Goal: Check status: Check status

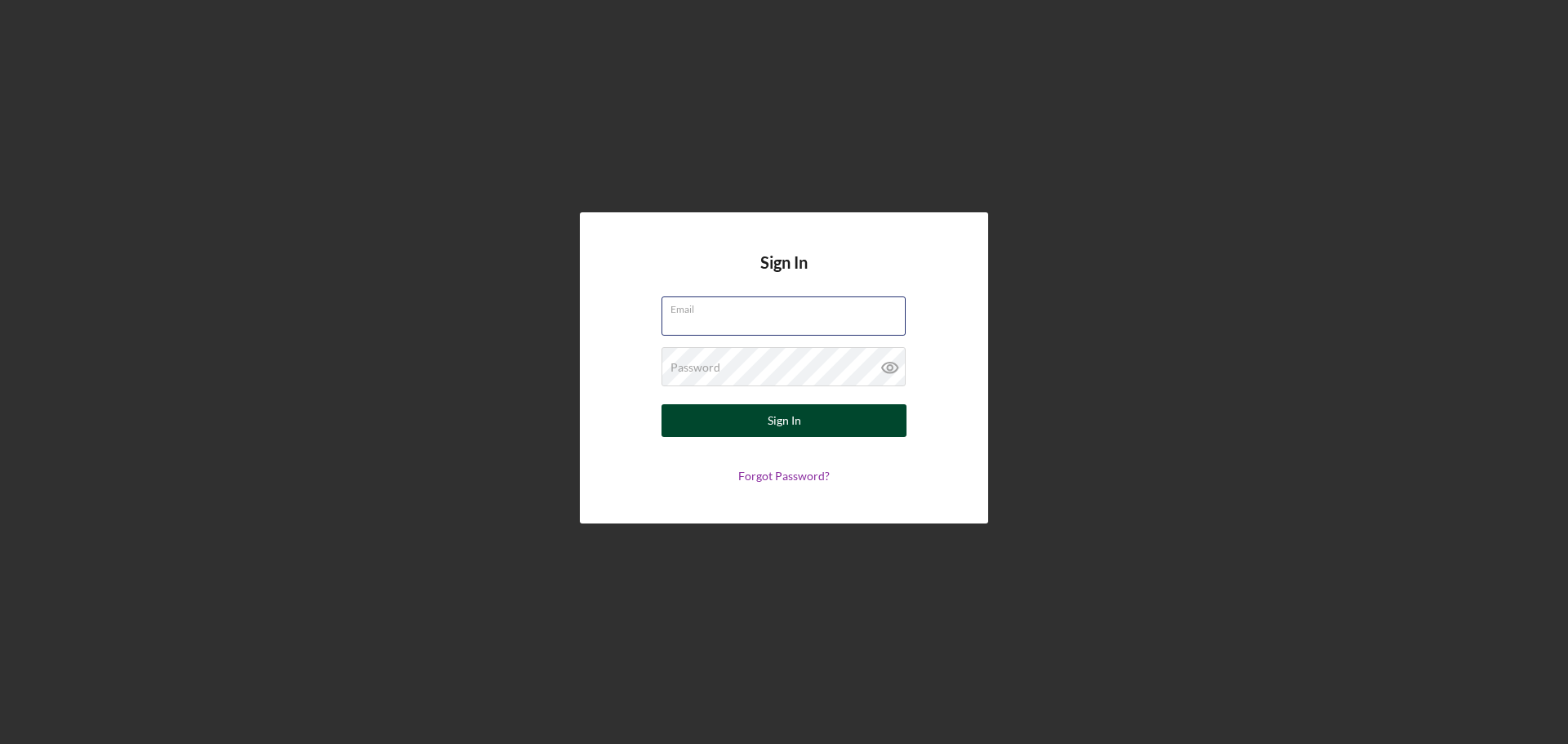
type input "[EMAIL_ADDRESS][DOMAIN_NAME]"
click at [788, 426] on div "Sign In" at bounding box center [784, 420] width 34 height 33
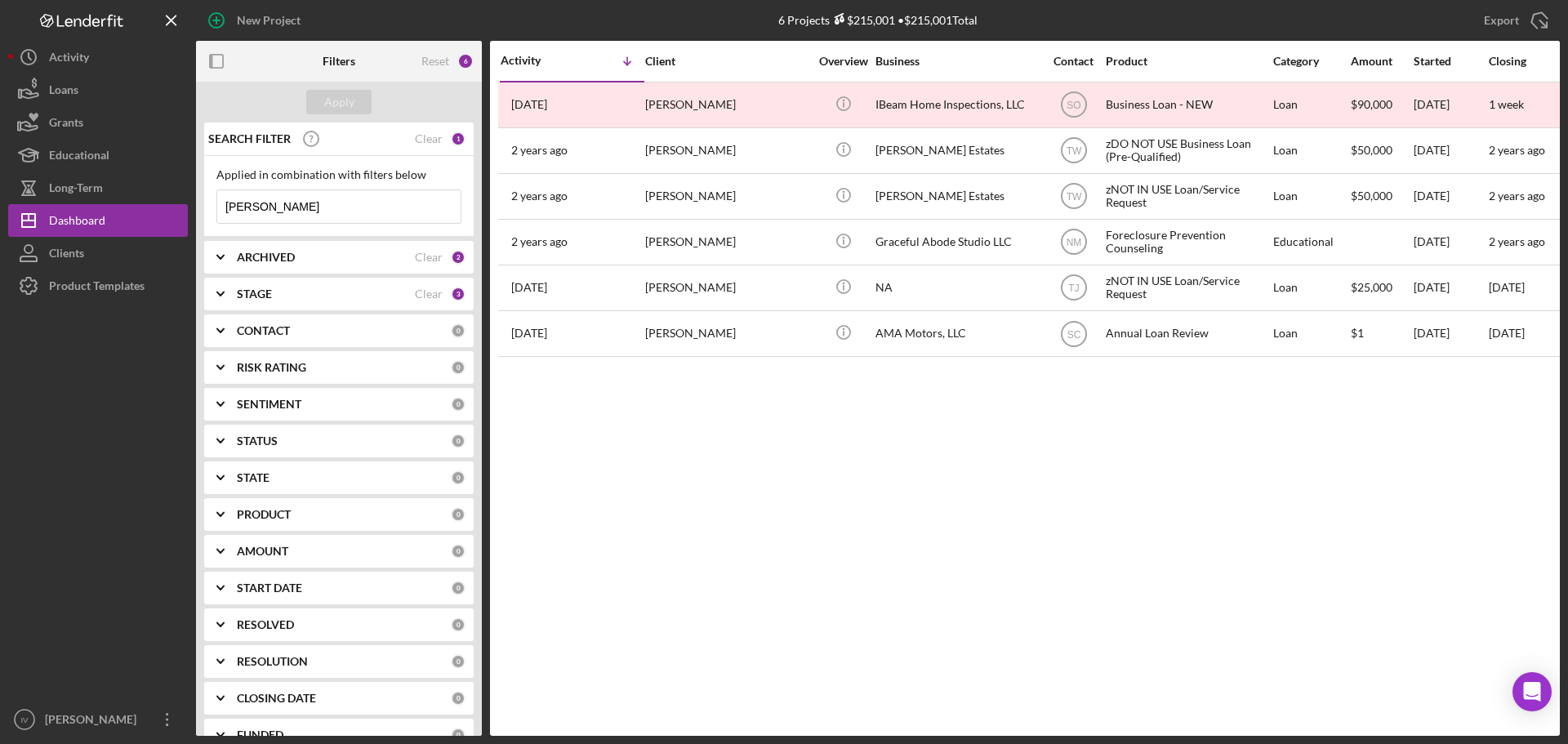
click at [323, 214] on input "[PERSON_NAME]" at bounding box center [339, 207] width 243 height 33
drag, startPoint x: 337, startPoint y: 205, endPoint x: 92, endPoint y: 191, distance: 245.4
click at [121, 194] on div "New Project 6 Projects $215,001 • $215,001 Total [PERSON_NAME] Export Icon/Expo…" at bounding box center [784, 368] width 1551 height 736
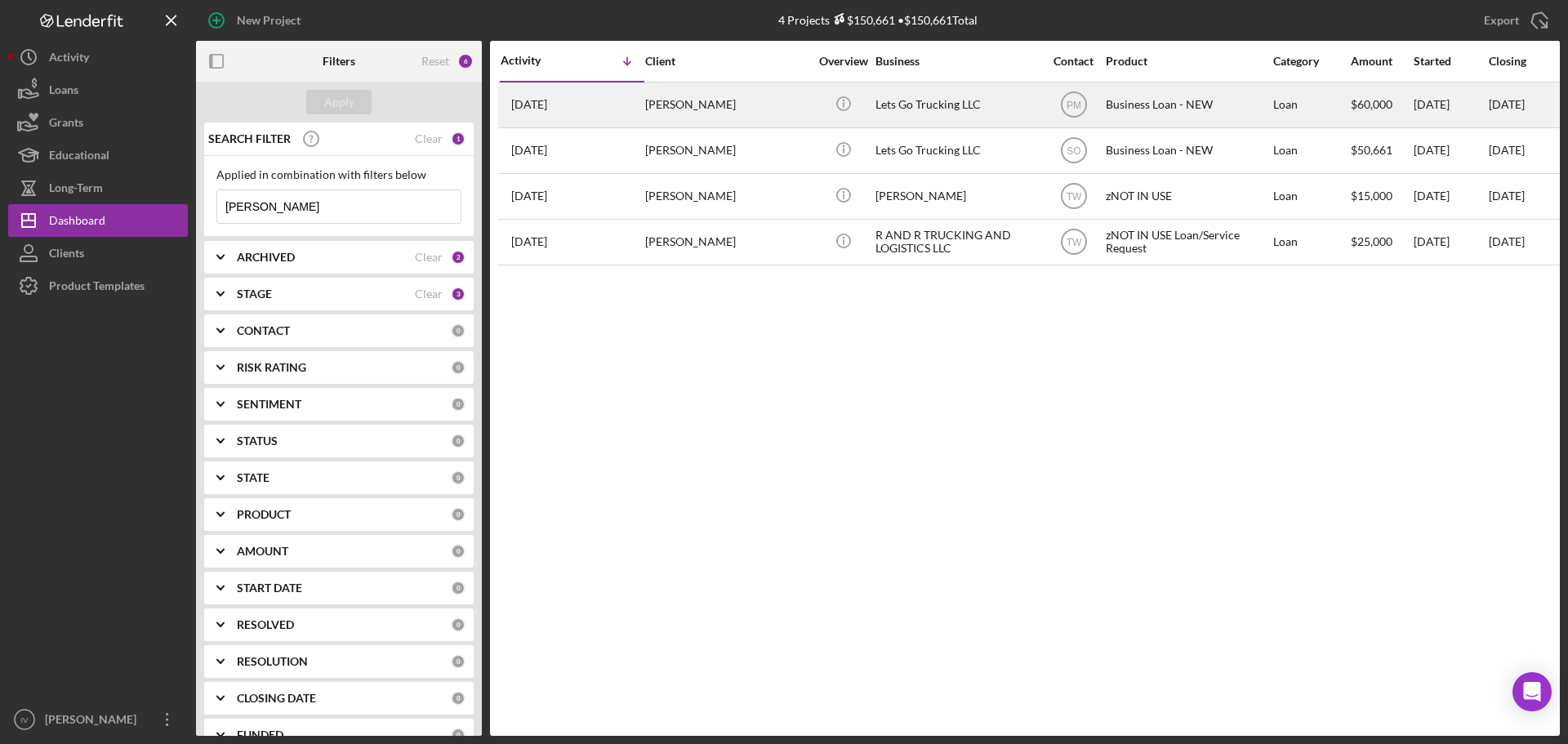
type input "[PERSON_NAME]"
click at [975, 104] on div "Lets Go Trucking LLC" at bounding box center [957, 105] width 164 height 44
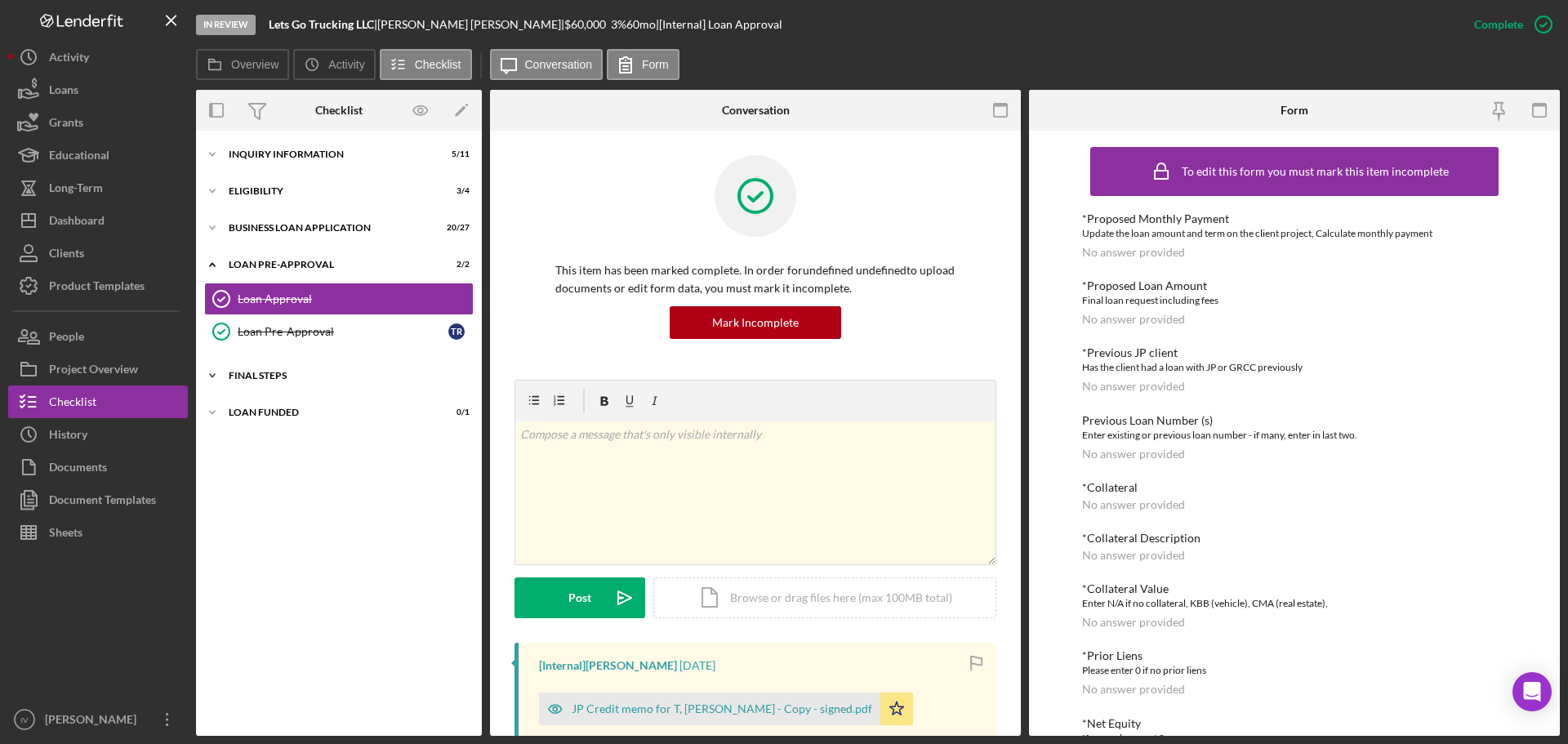
click at [278, 380] on div "FINAL STEPS" at bounding box center [344, 376] width 233 height 10
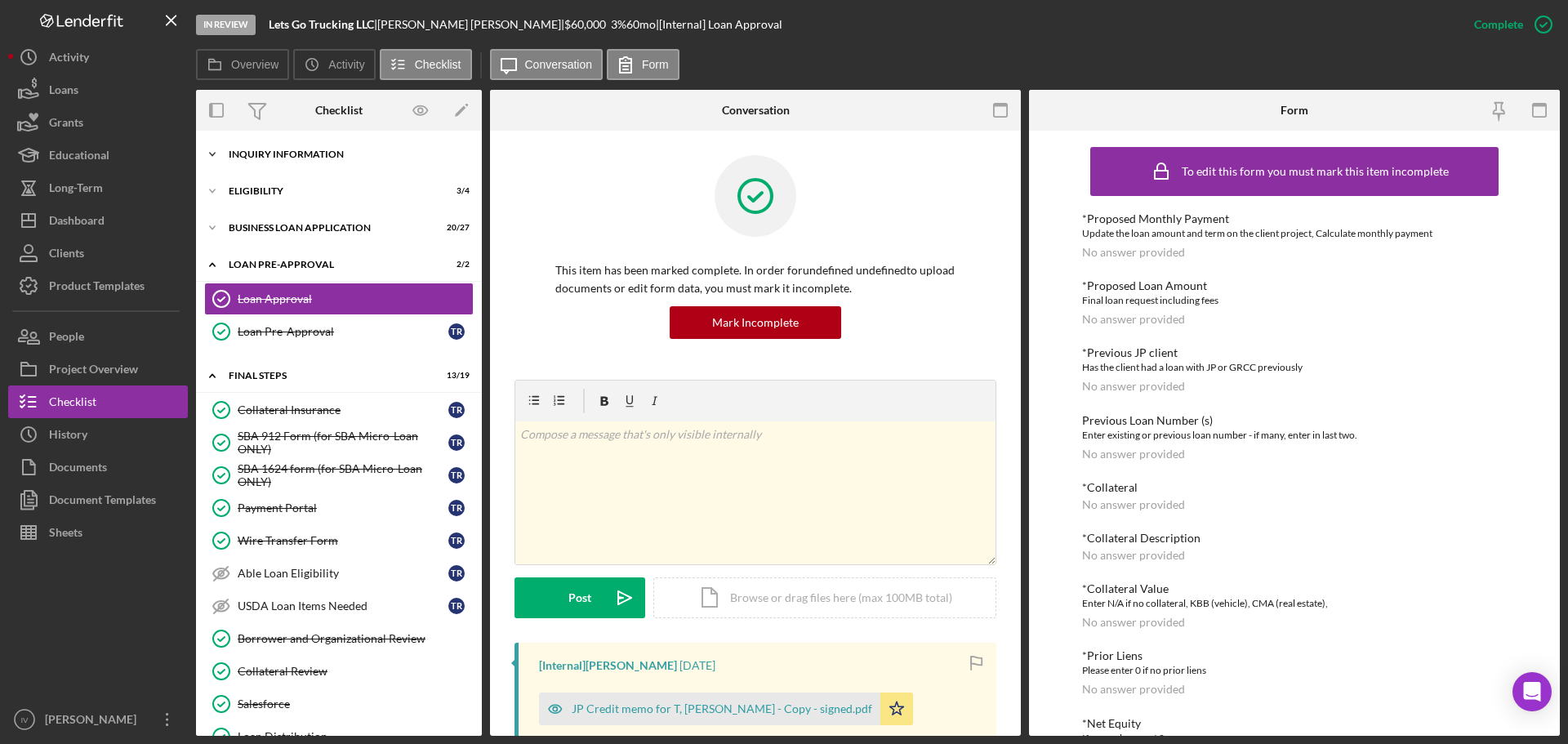
click at [322, 159] on div "Icon/Expander INQUIRY INFORMATION 5 / 11" at bounding box center [338, 154] width 285 height 33
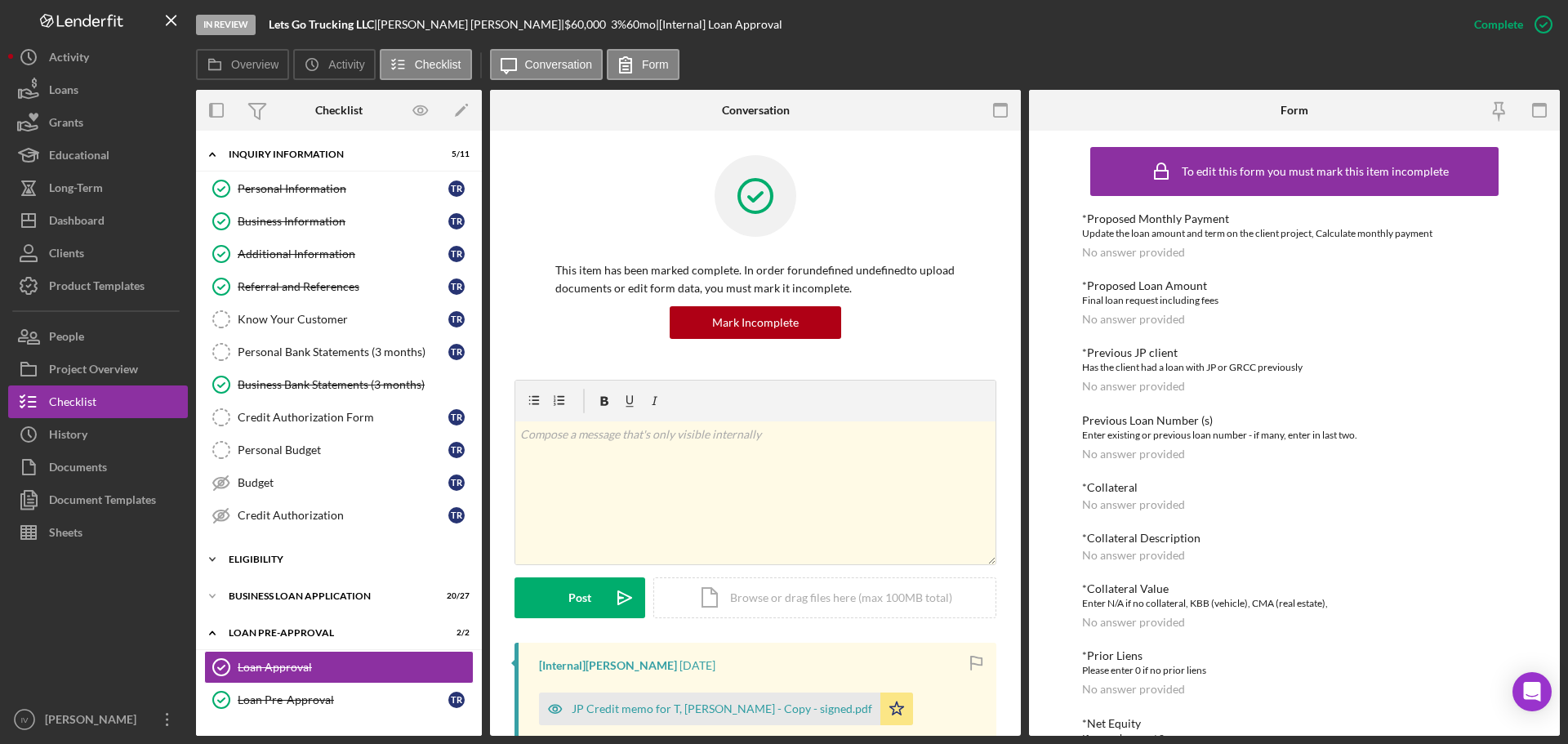
click at [316, 559] on div "ELIGIBILITY" at bounding box center [344, 559] width 233 height 10
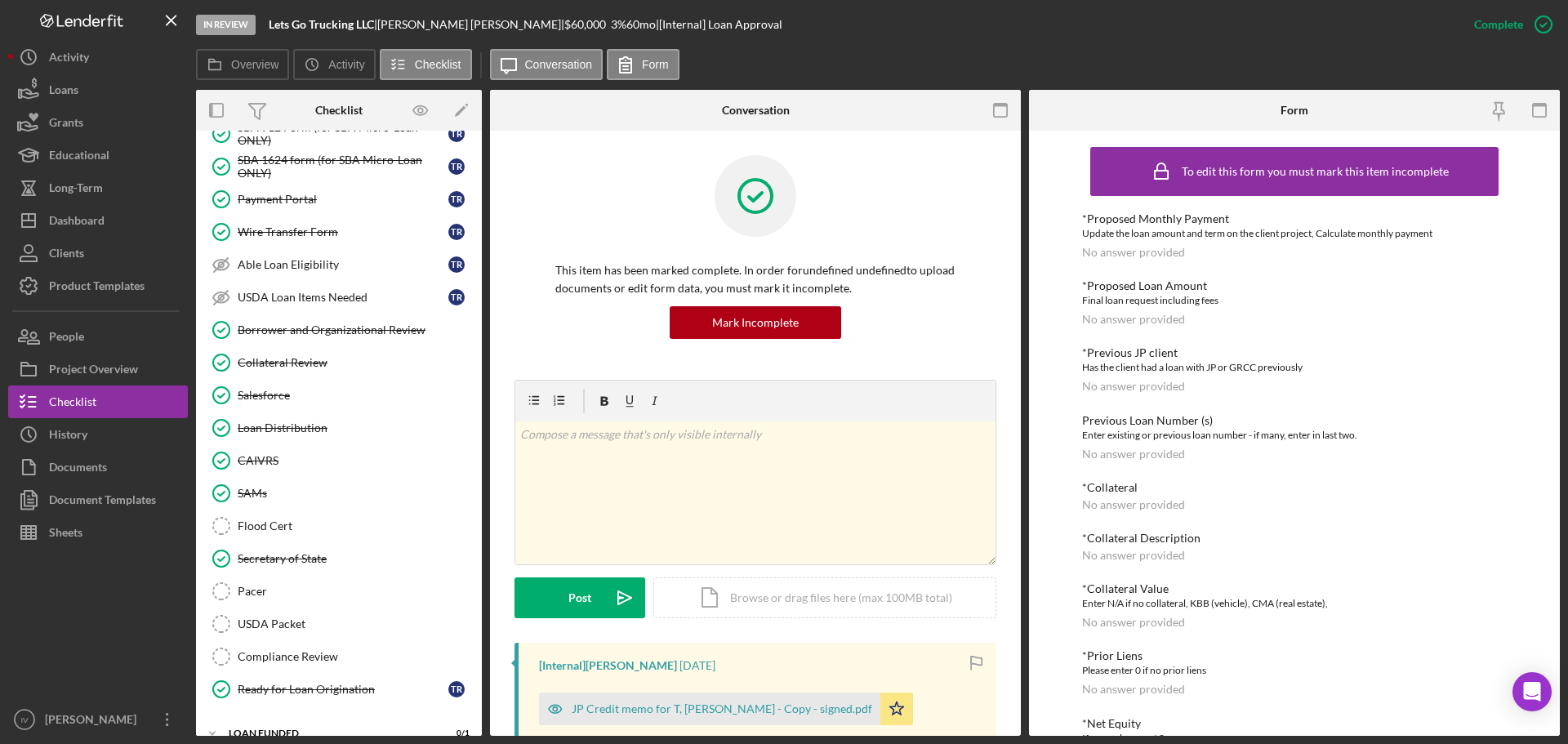
scroll to position [840, 0]
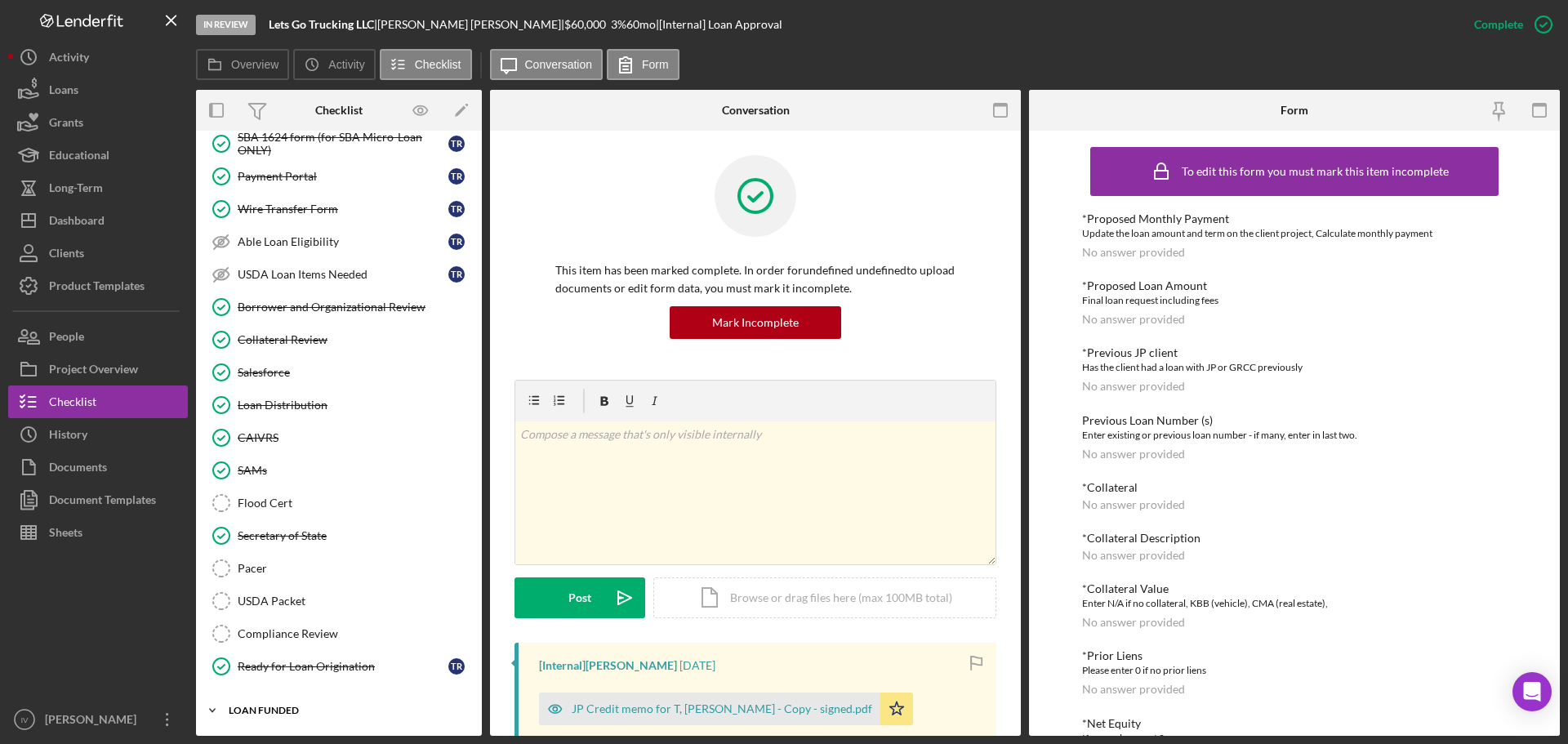
click at [210, 705] on icon "Icon/Expander" at bounding box center [212, 710] width 33 height 33
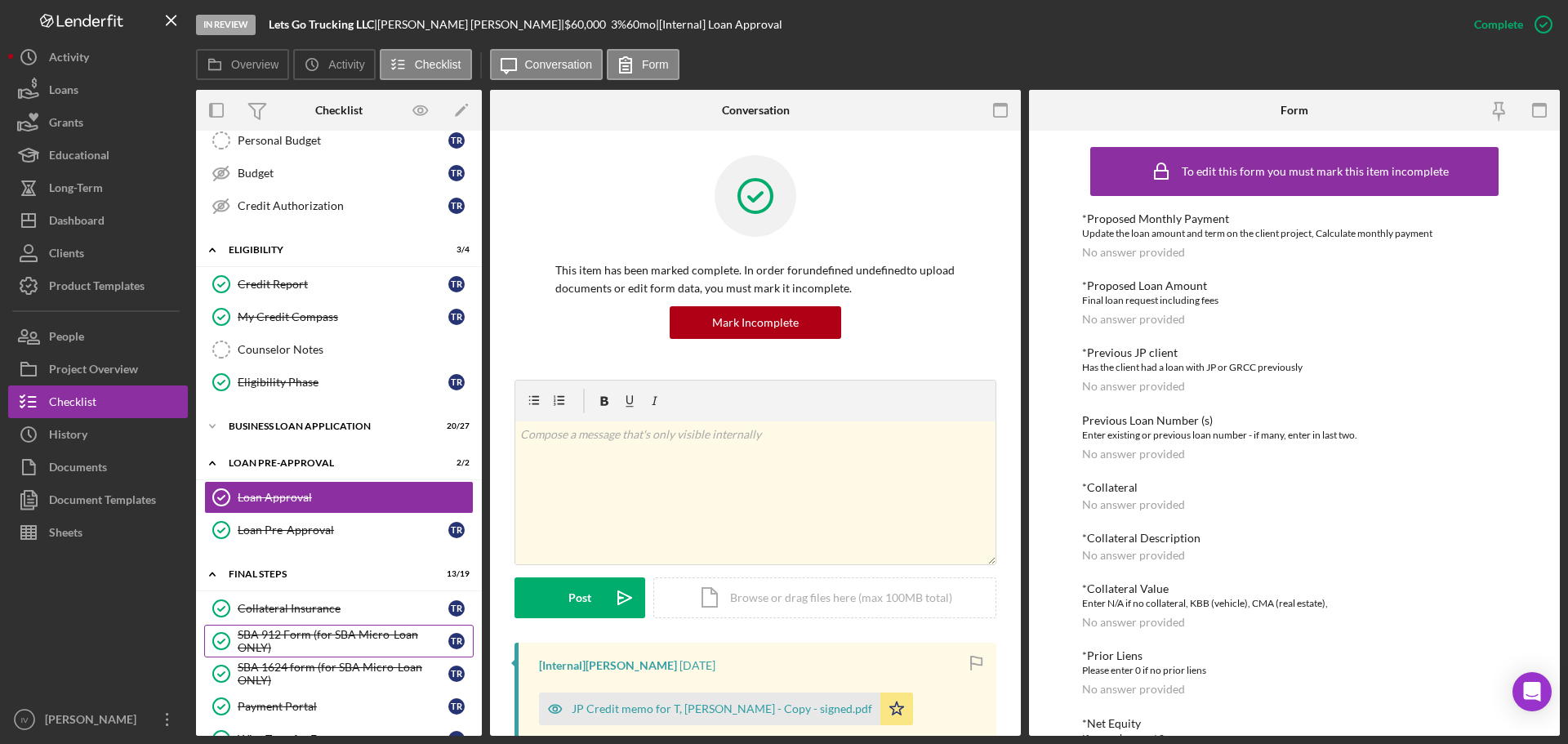
scroll to position [228, 0]
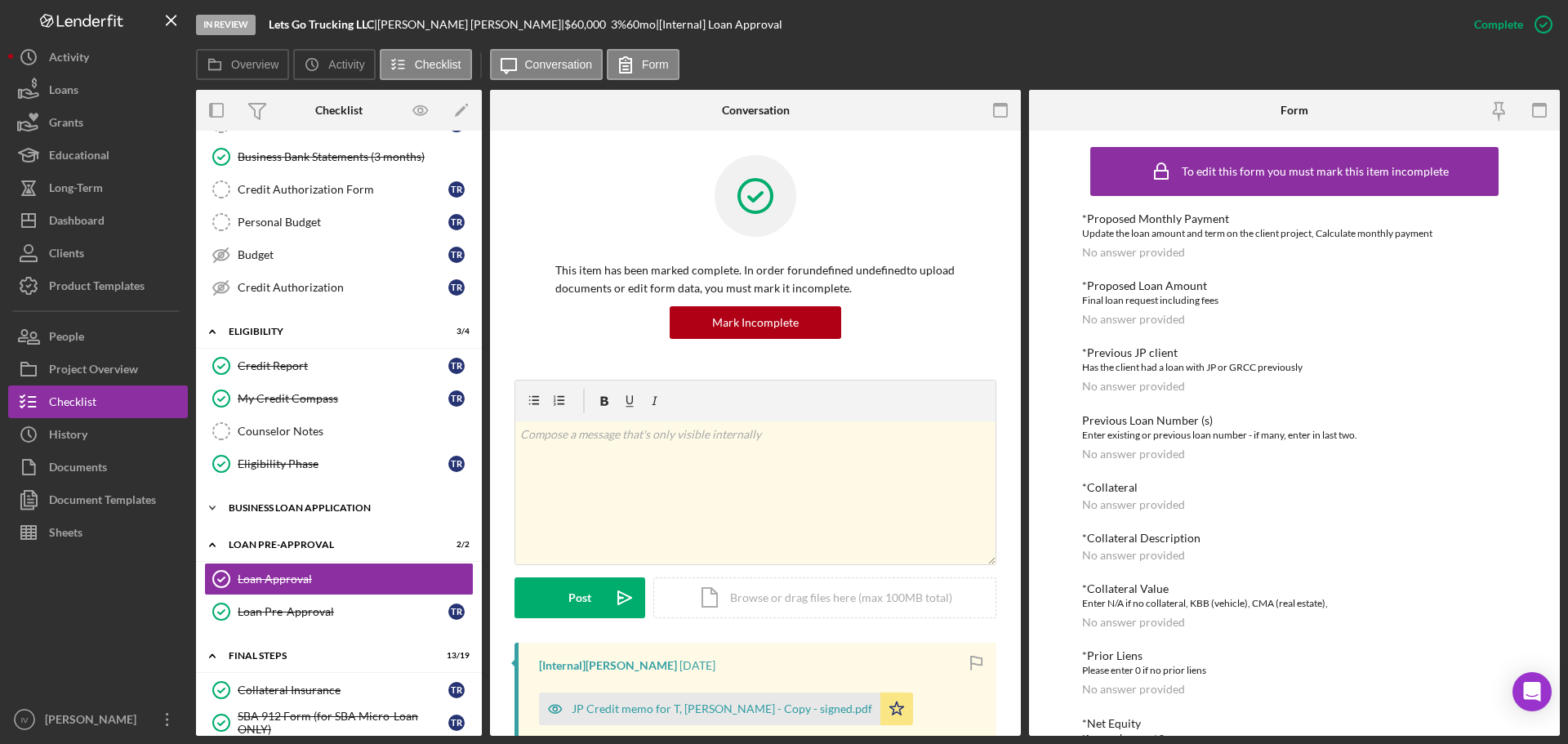
click at [236, 511] on div "BUSINESS LOAN APPLICATION" at bounding box center [344, 508] width 233 height 10
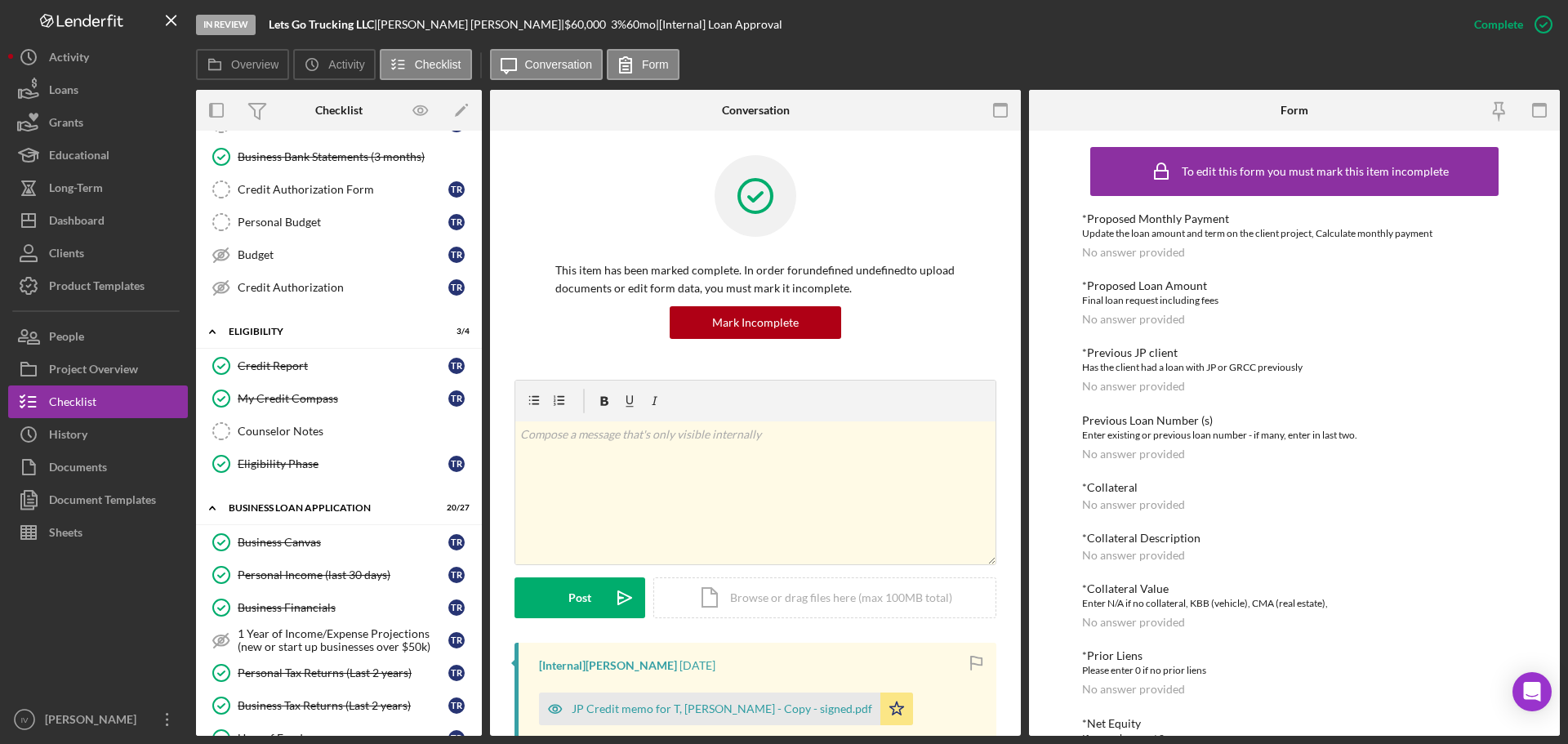
scroll to position [882, 0]
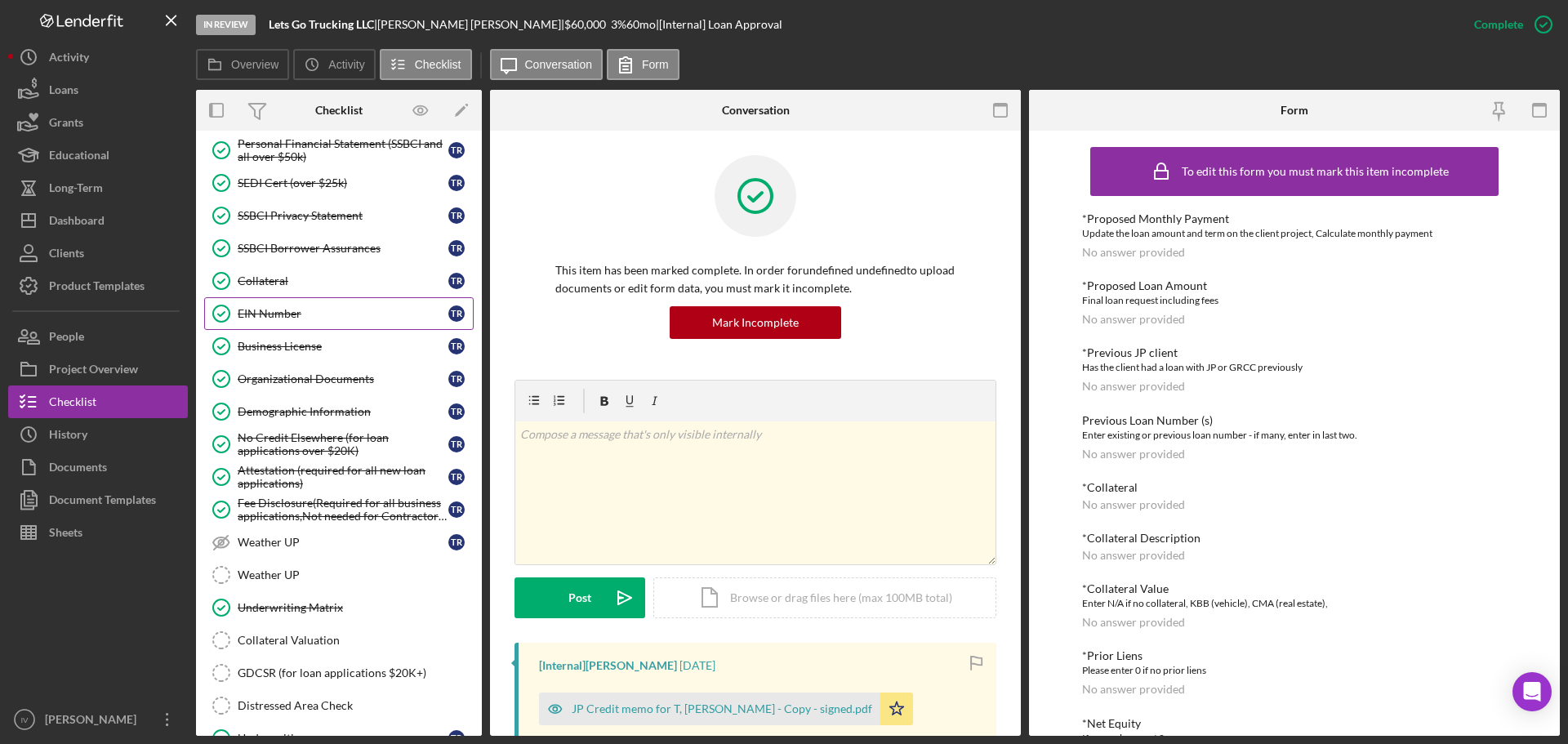
click at [288, 313] on div "EIN Number" at bounding box center [342, 314] width 211 height 13
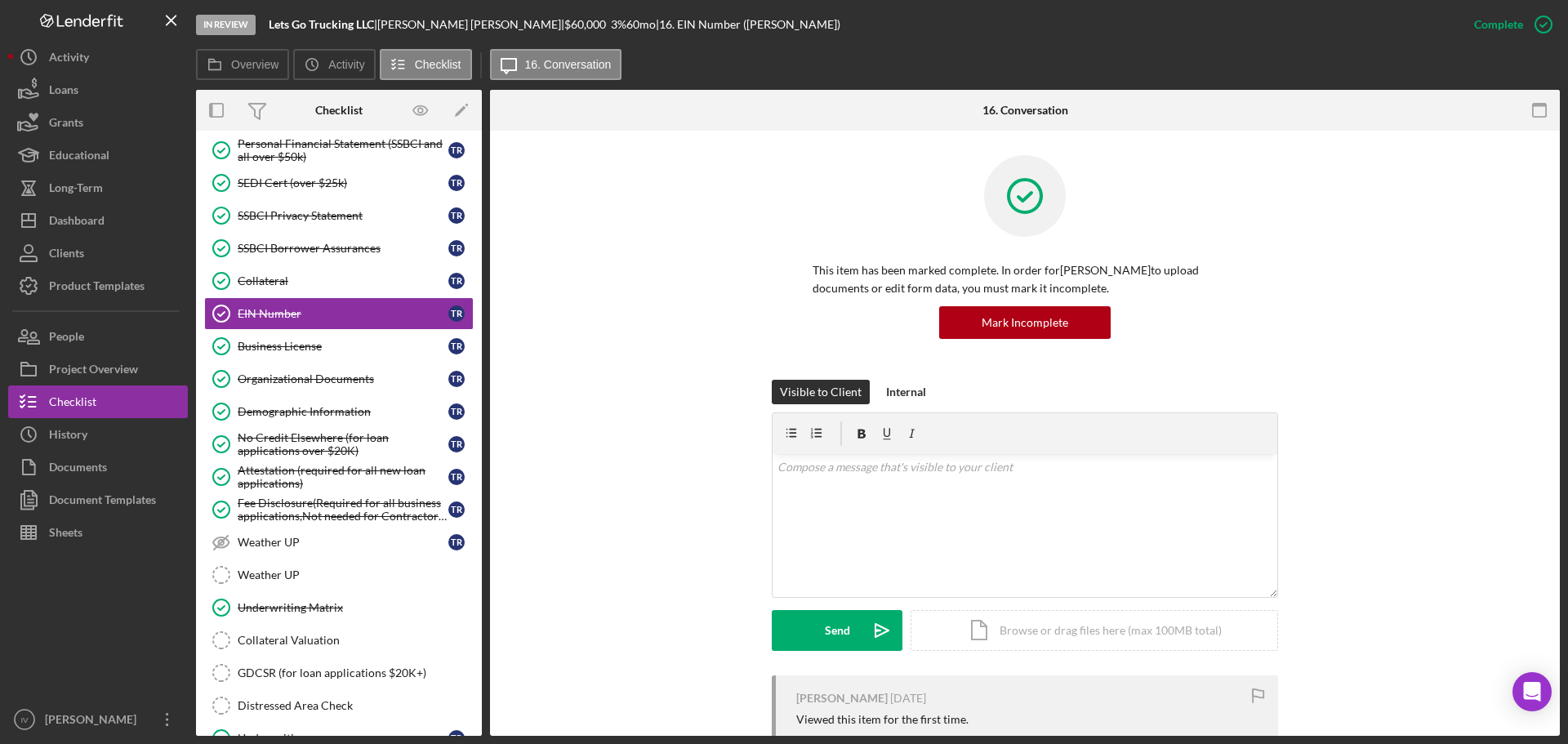
scroll to position [344, 0]
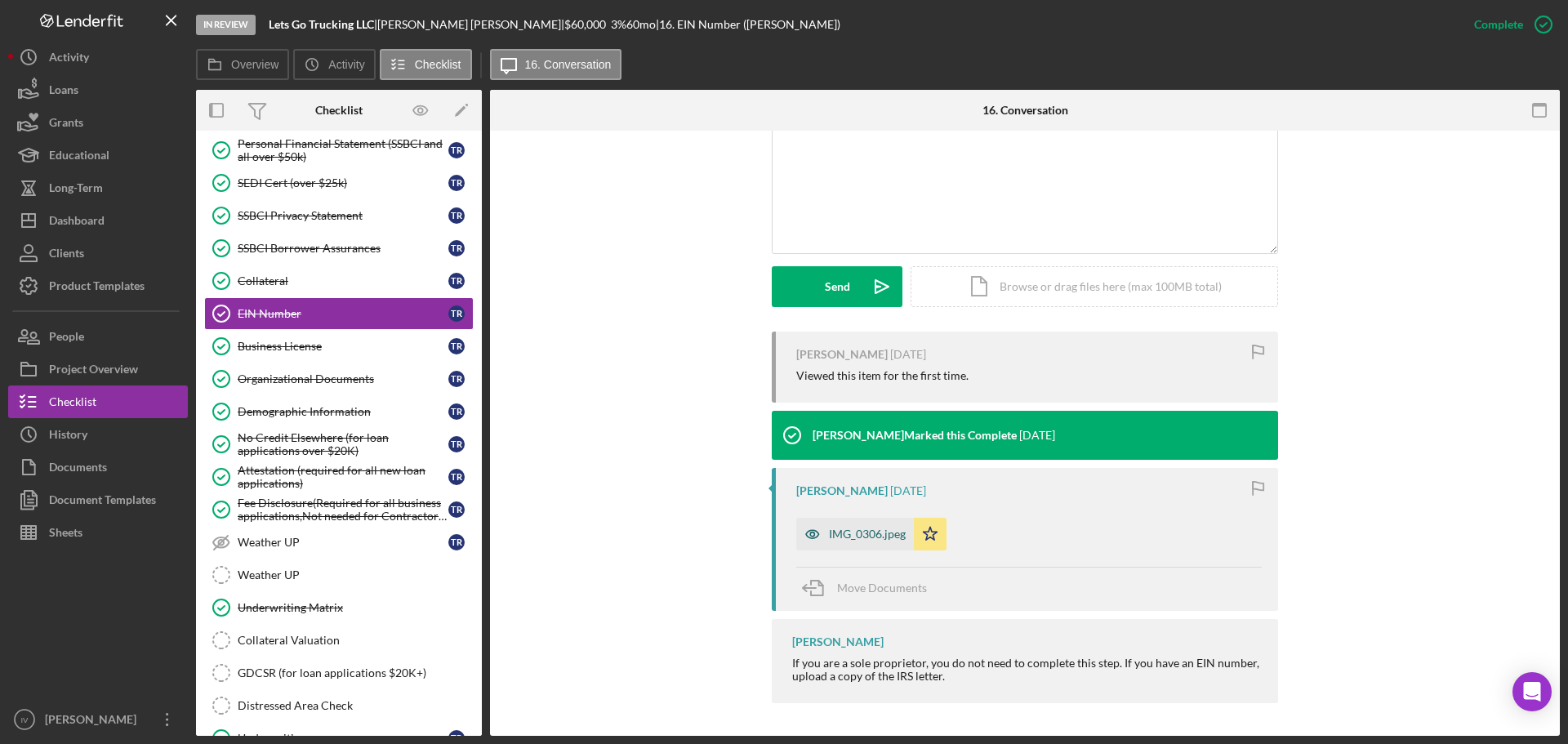
click at [859, 533] on div "IMG_0306.jpeg" at bounding box center [866, 534] width 76 height 13
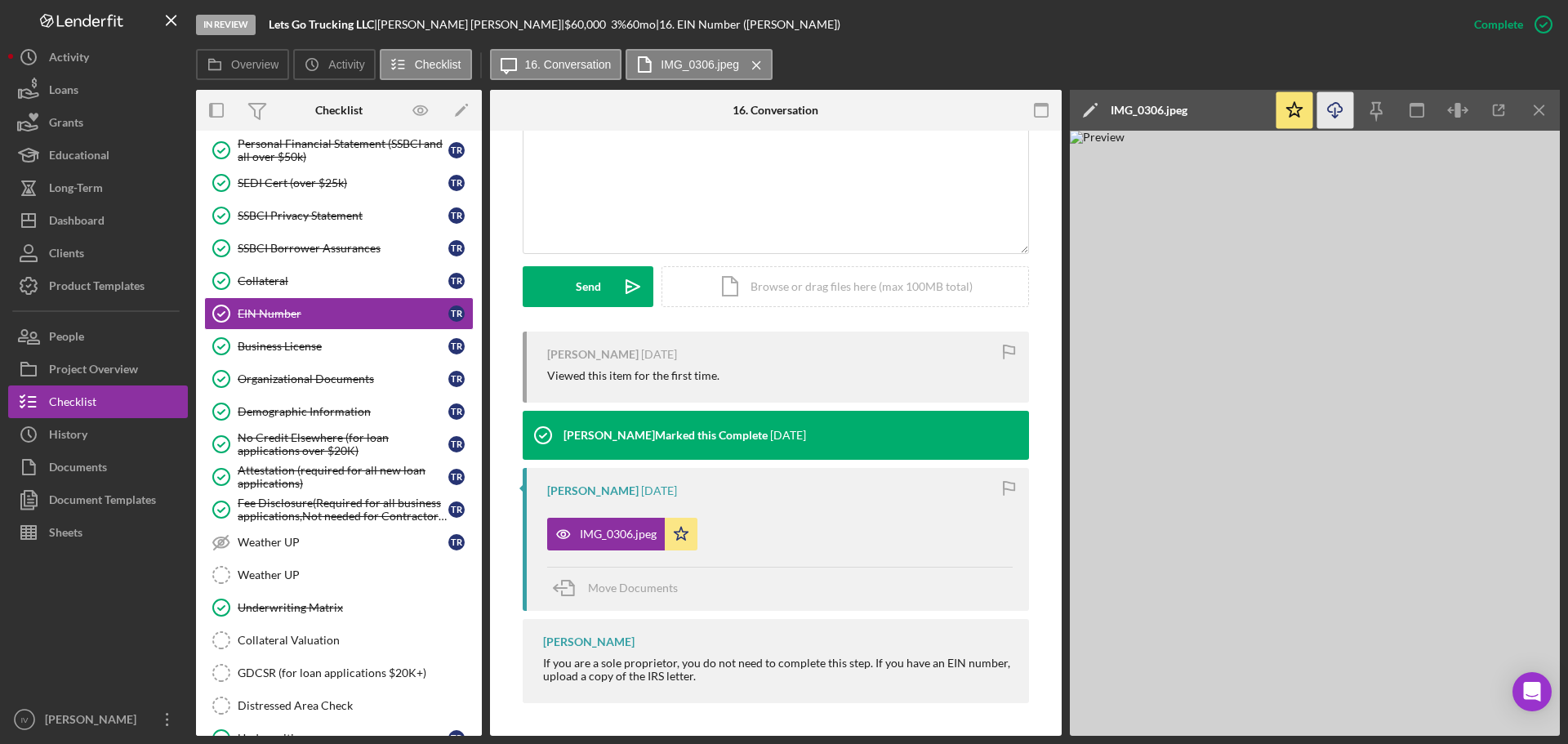
click at [1336, 113] on icon "Icon/Download" at bounding box center [1335, 111] width 37 height 37
drag, startPoint x: 358, startPoint y: 380, endPoint x: 388, endPoint y: 383, distance: 30.1
click at [358, 380] on div "Organizational Documents" at bounding box center [342, 380] width 211 height 13
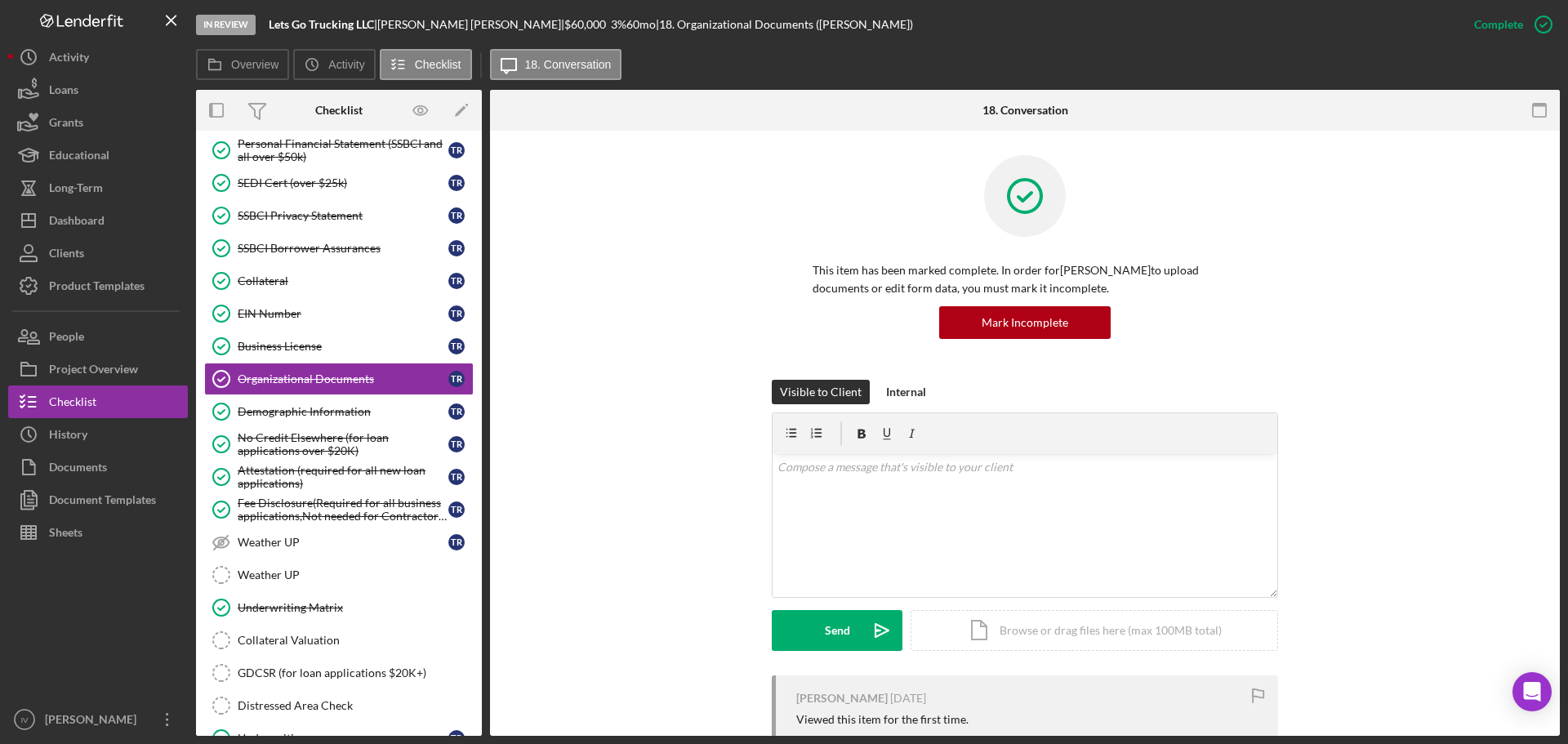
scroll to position [397, 0]
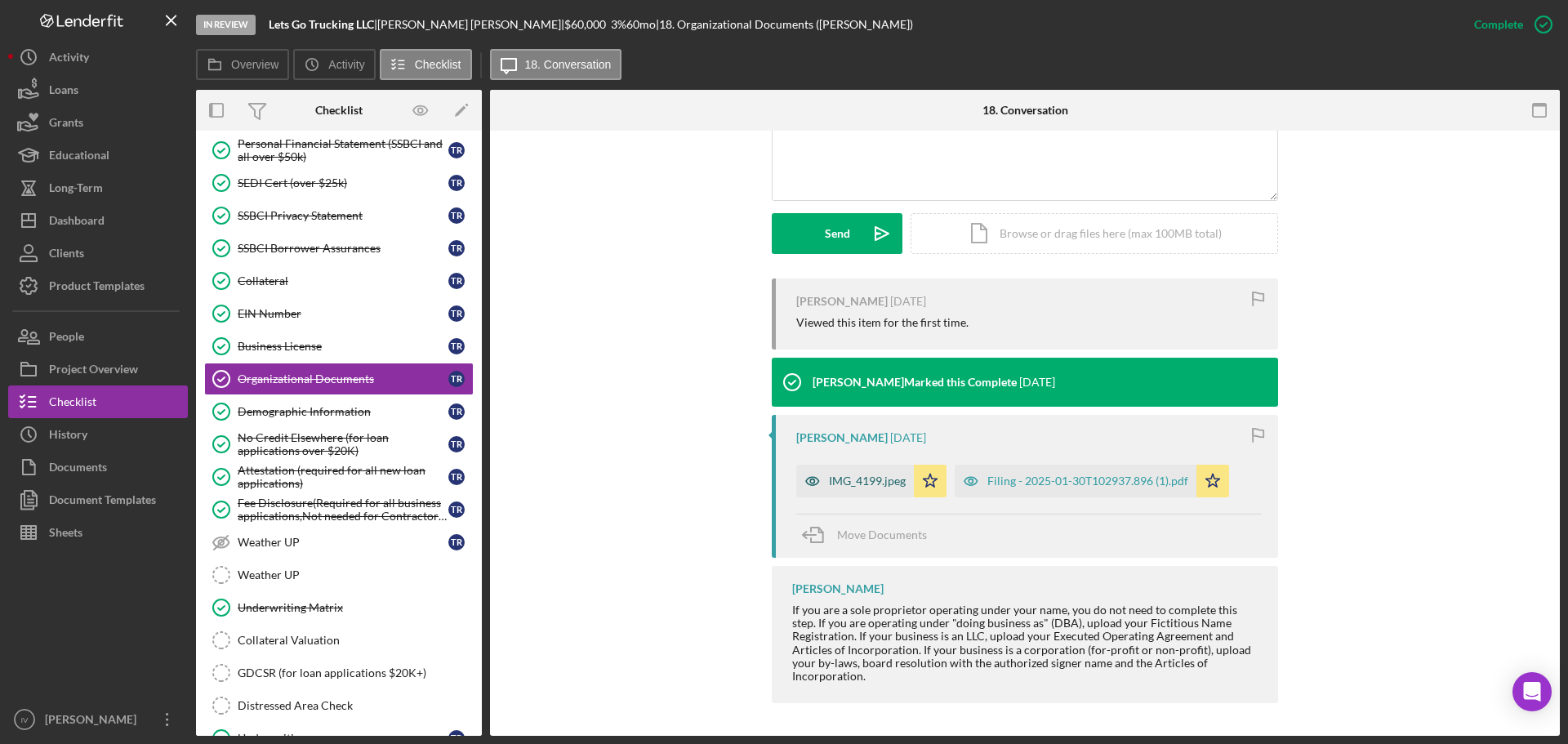
click at [874, 479] on div "IMG_4199.jpeg" at bounding box center [866, 481] width 76 height 13
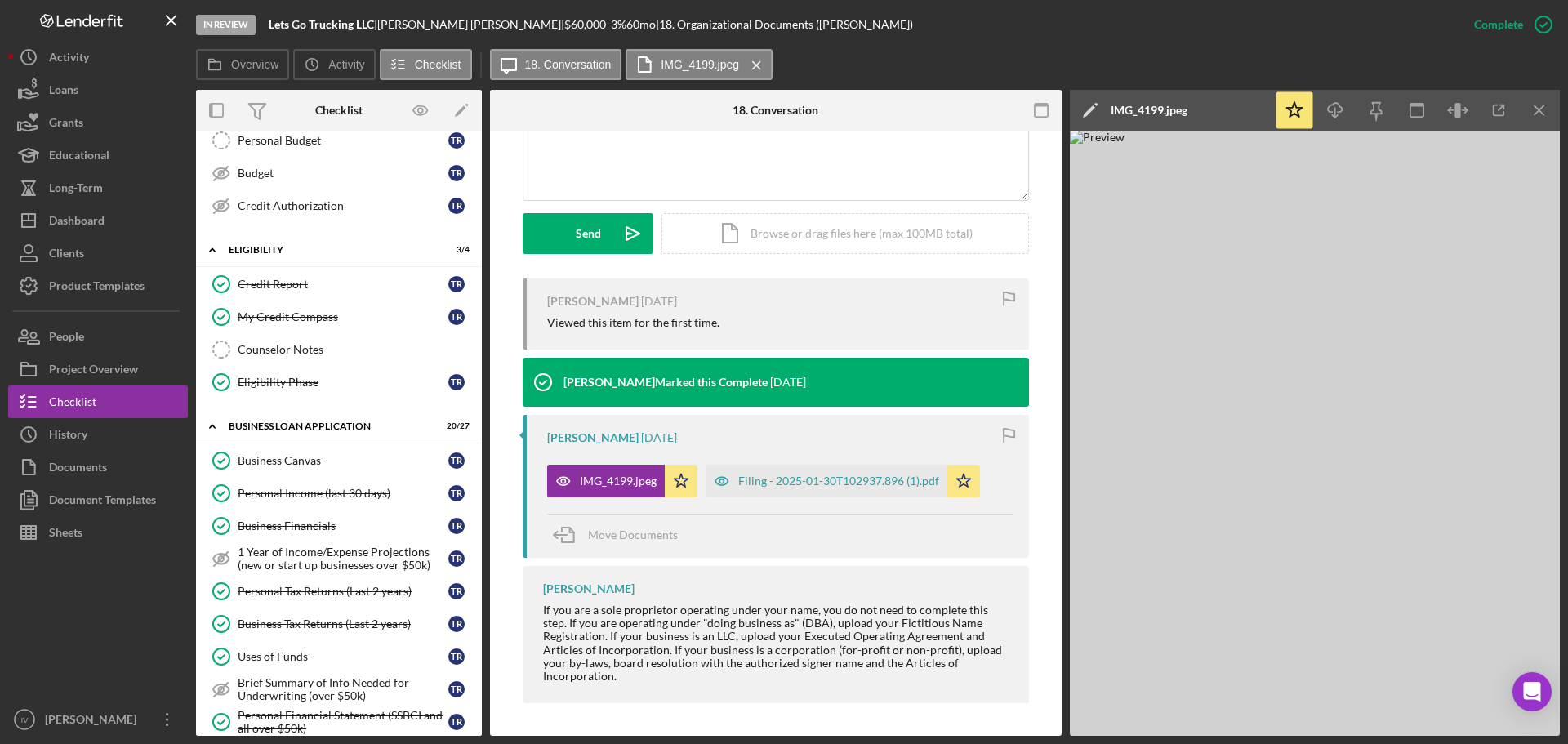
scroll to position [0, 0]
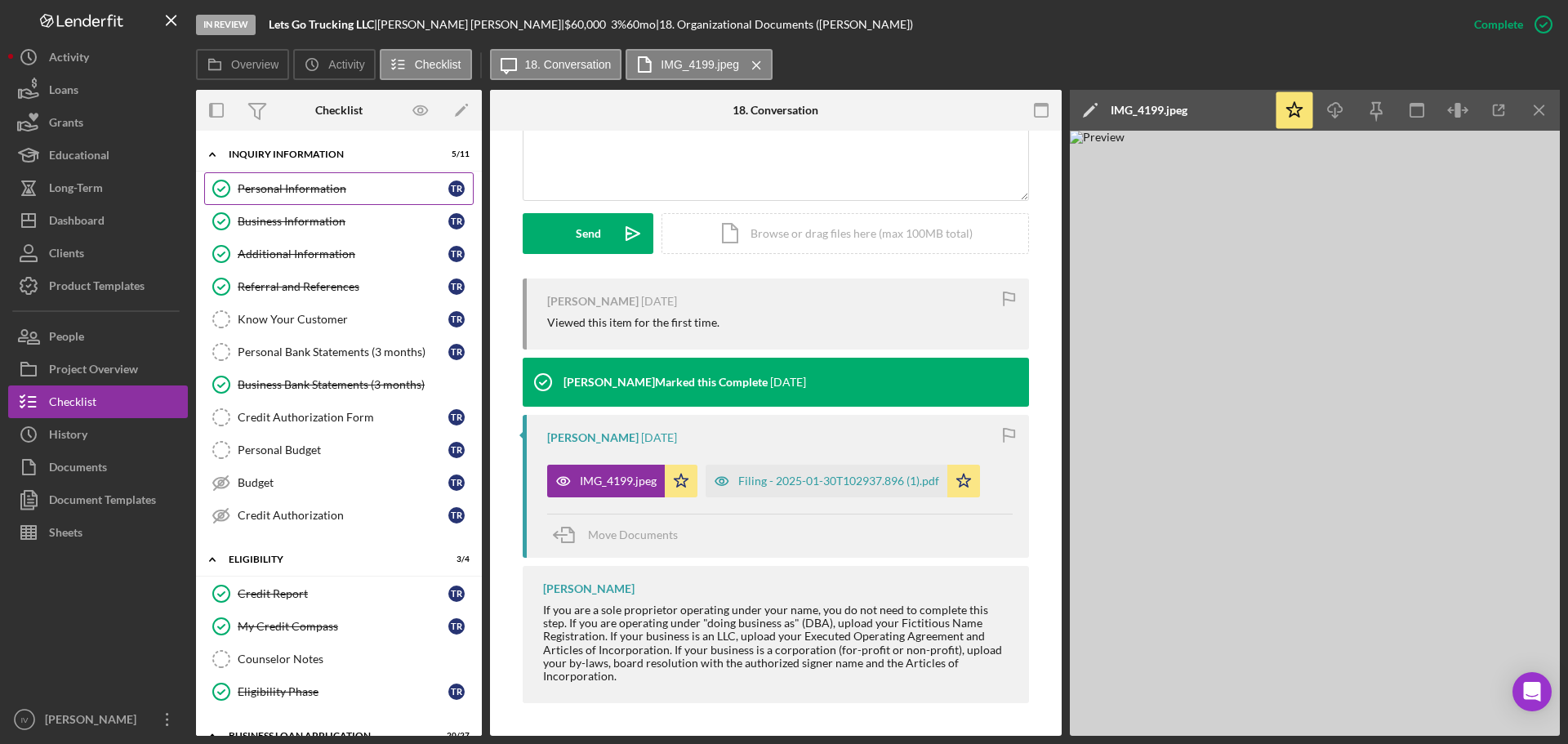
click at [314, 182] on div "Personal Information" at bounding box center [342, 189] width 211 height 13
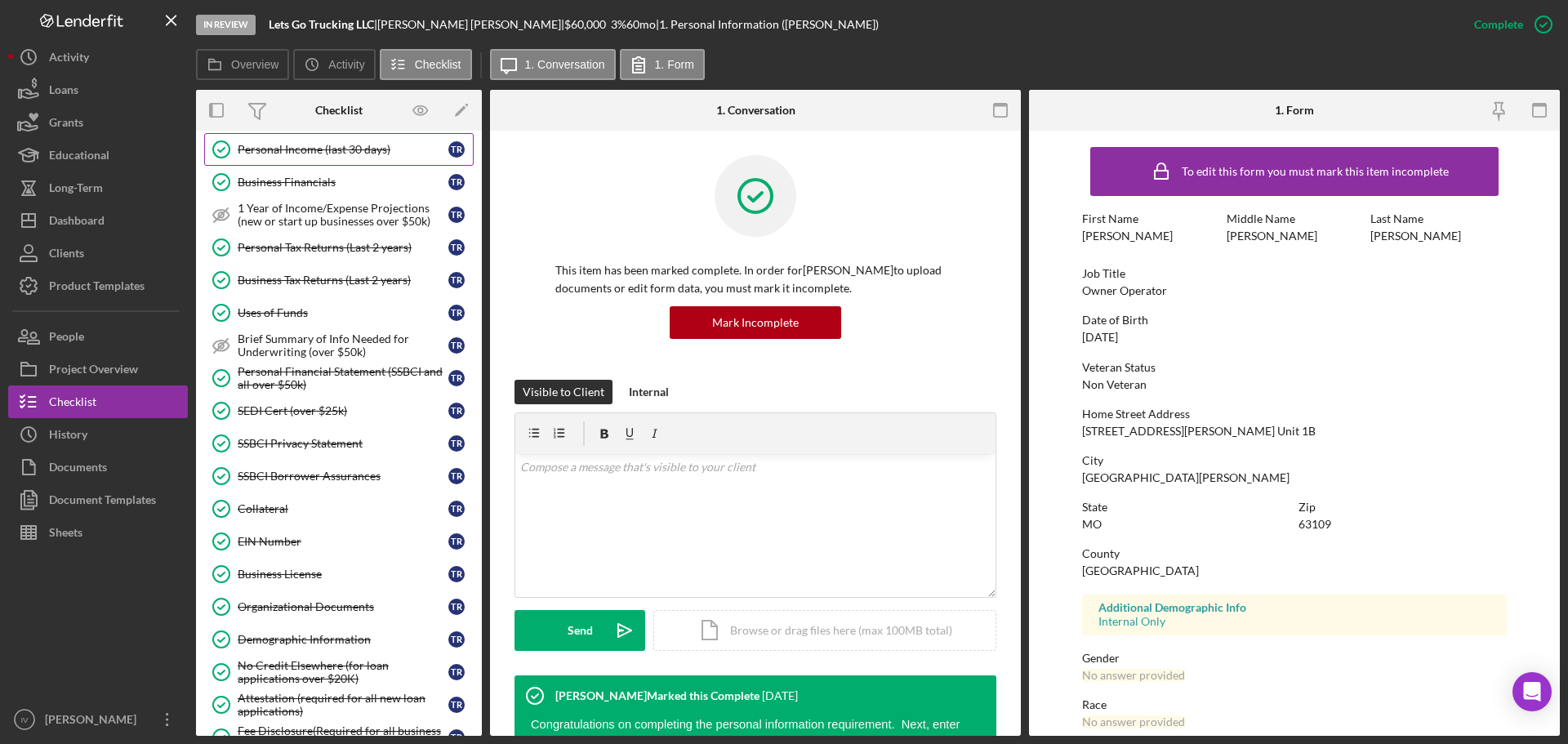
scroll to position [899, 0]
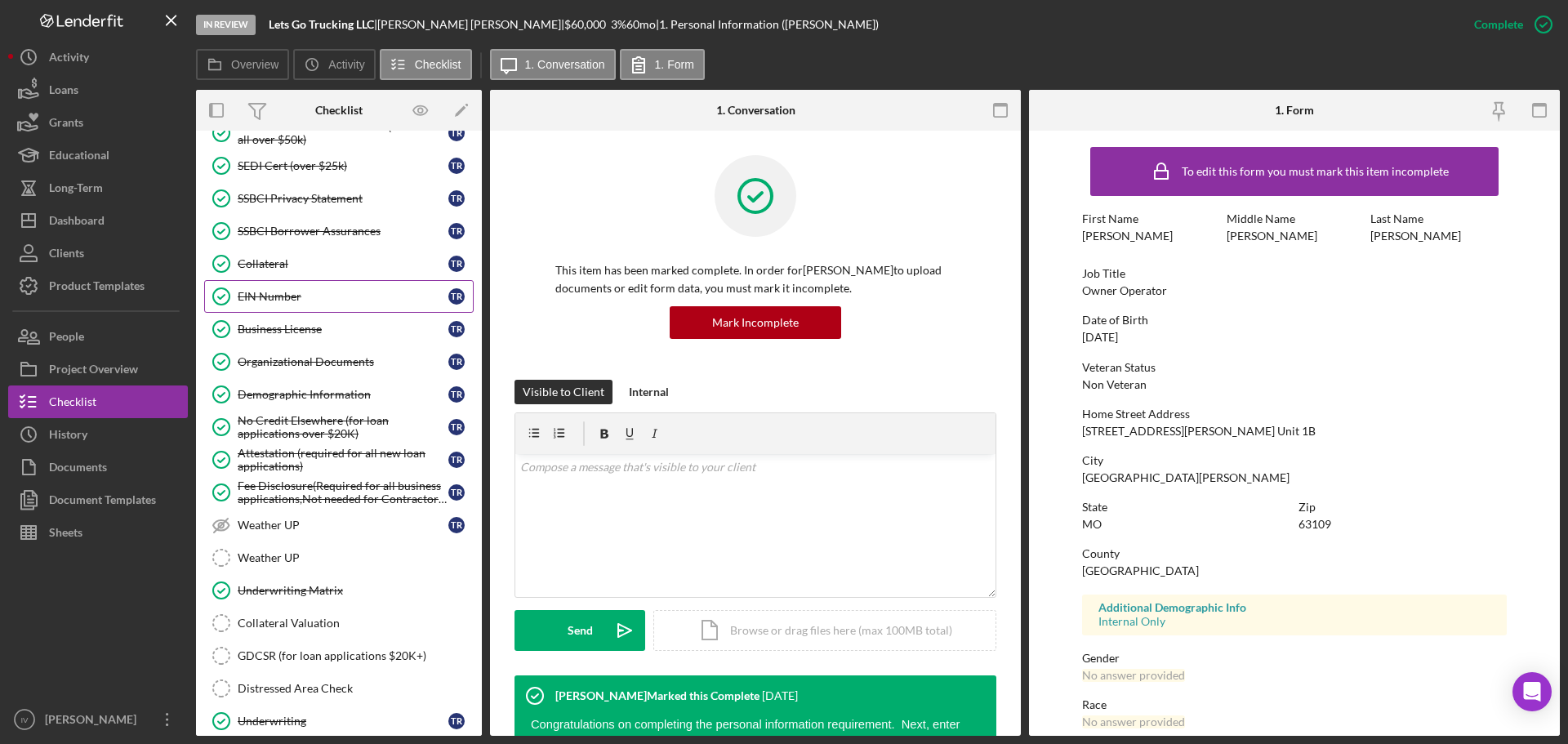
drag, startPoint x: 284, startPoint y: 299, endPoint x: 362, endPoint y: 304, distance: 78.2
click at [284, 299] on div "EIN Number" at bounding box center [342, 296] width 211 height 13
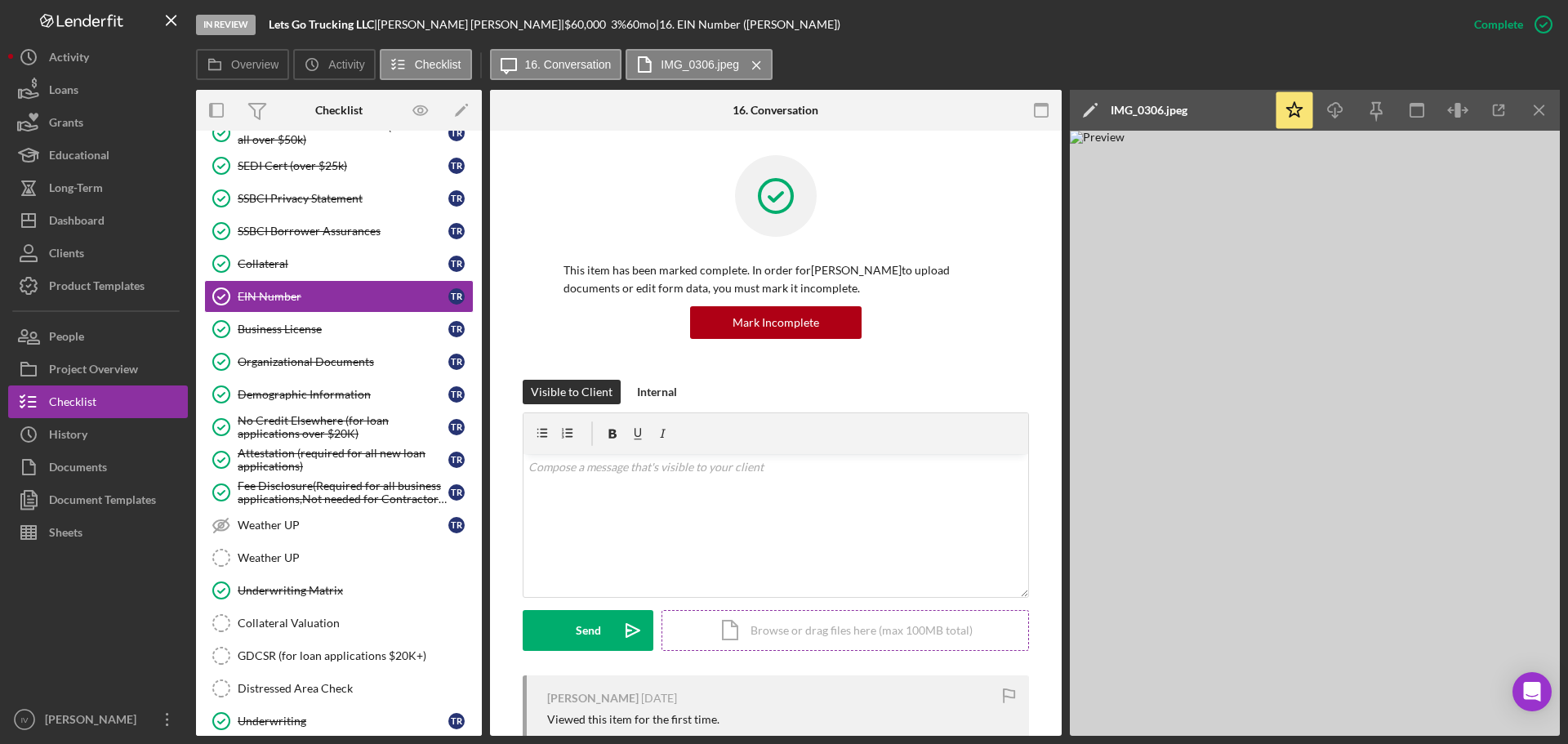
click at [853, 631] on div "Icon/Document Browse or drag files here (max 100MB total) Tap to choose files o…" at bounding box center [845, 631] width 368 height 41
